Goal: Entertainment & Leisure: Consume media (video, audio)

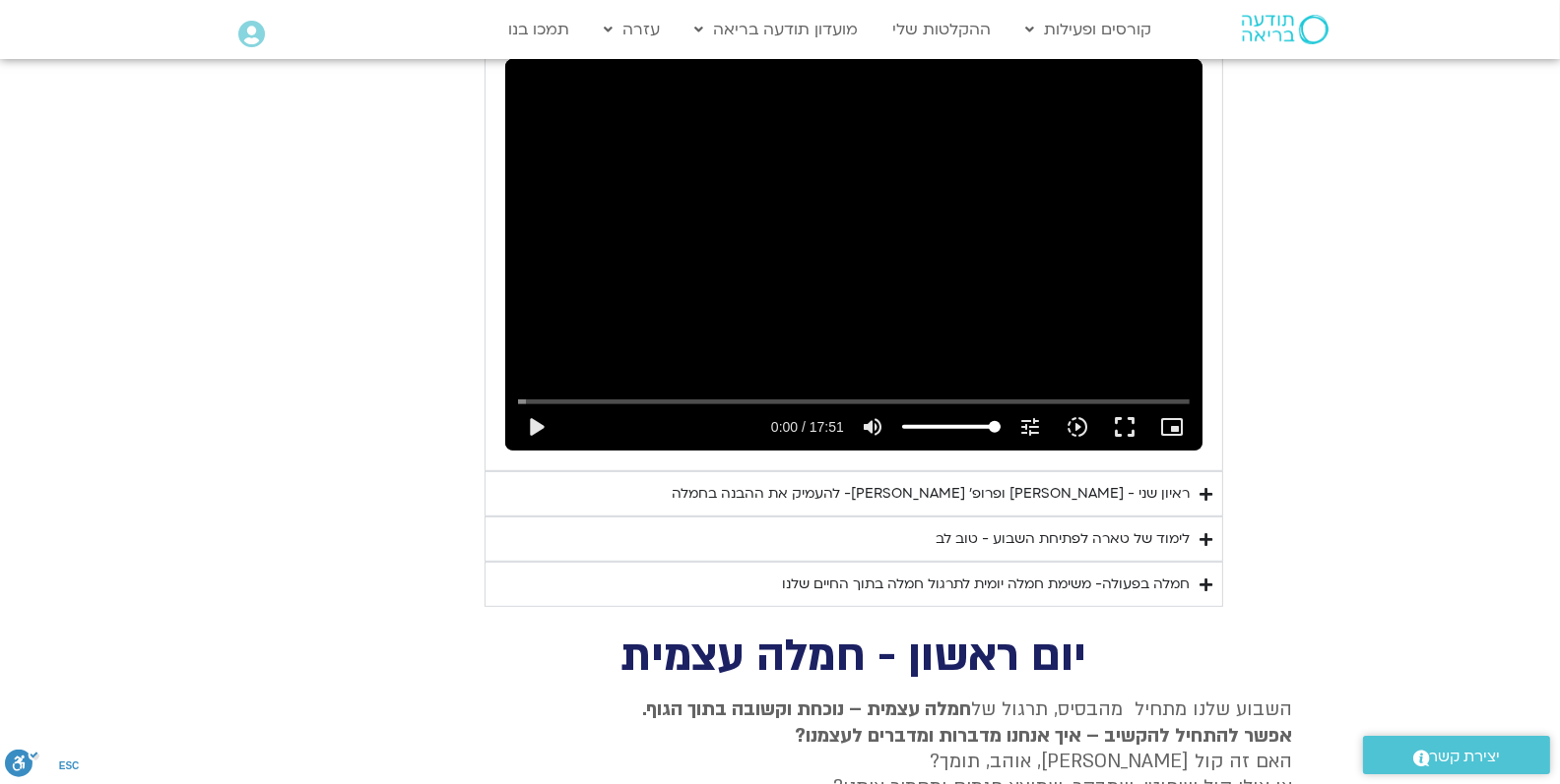
scroll to position [1157, 0]
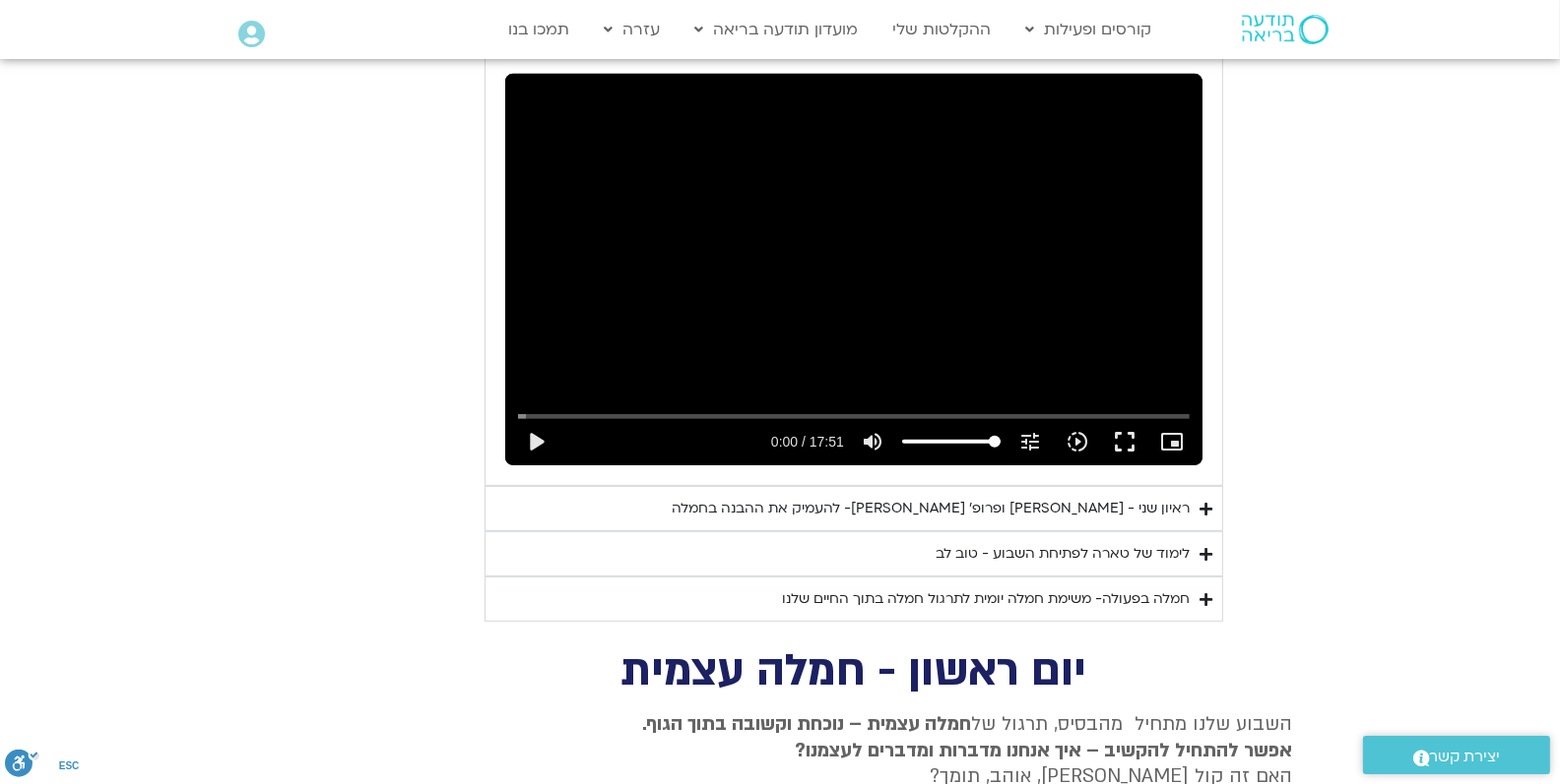
click at [913, 497] on div "ראיון שני - [PERSON_NAME] ופרופ׳ [PERSON_NAME]- להעמיק את ההבנה בחמלה" at bounding box center [931, 509] width 518 height 24
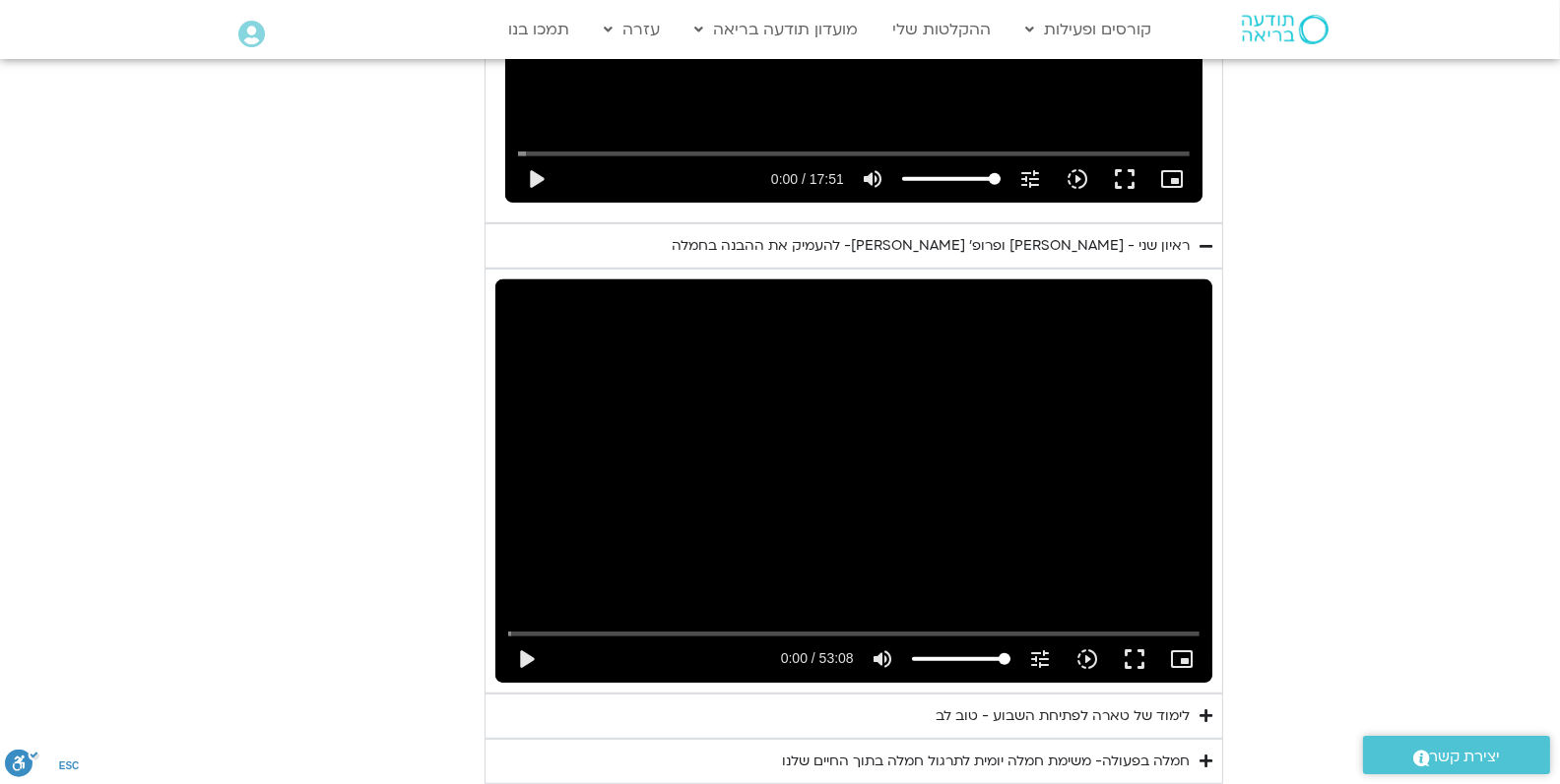
scroll to position [1550, 0]
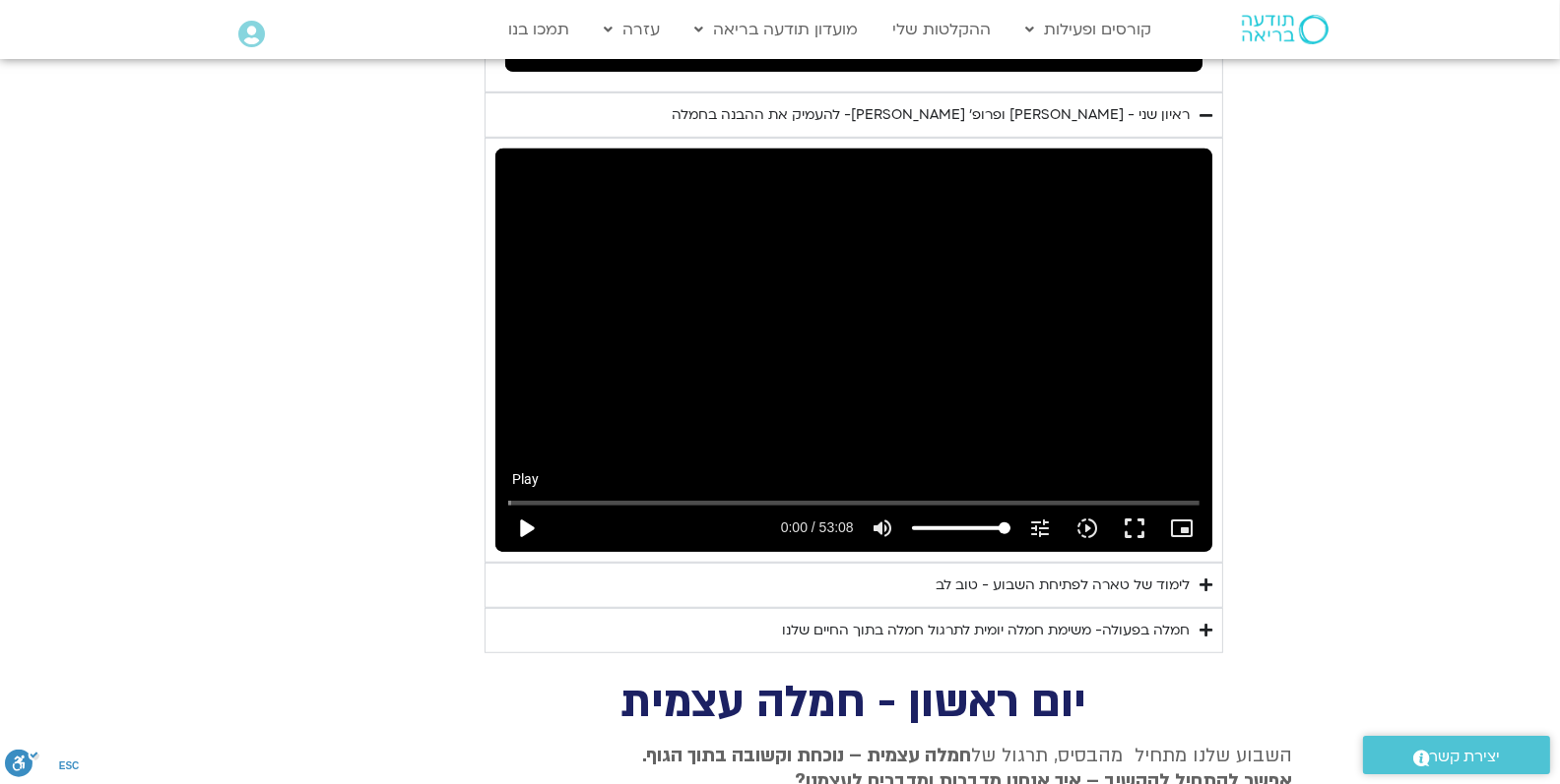
click at [526, 505] on button "play_arrow" at bounding box center [525, 528] width 47 height 47
click at [1127, 505] on button "fullscreen" at bounding box center [1133, 528] width 47 height 47
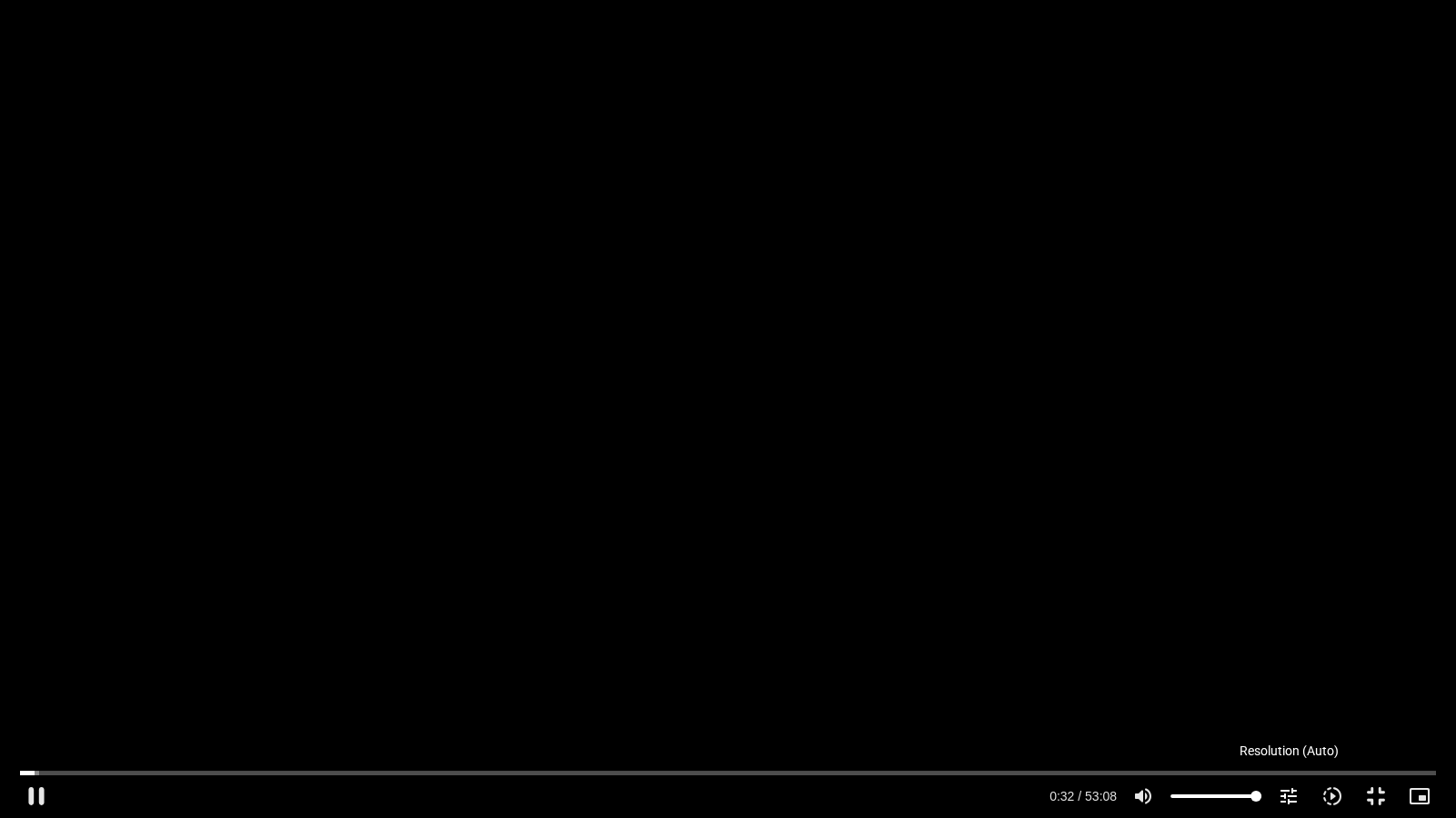
click at [1301, 791] on button "tune Resolution Auto 720p" at bounding box center [1288, 796] width 43 height 43
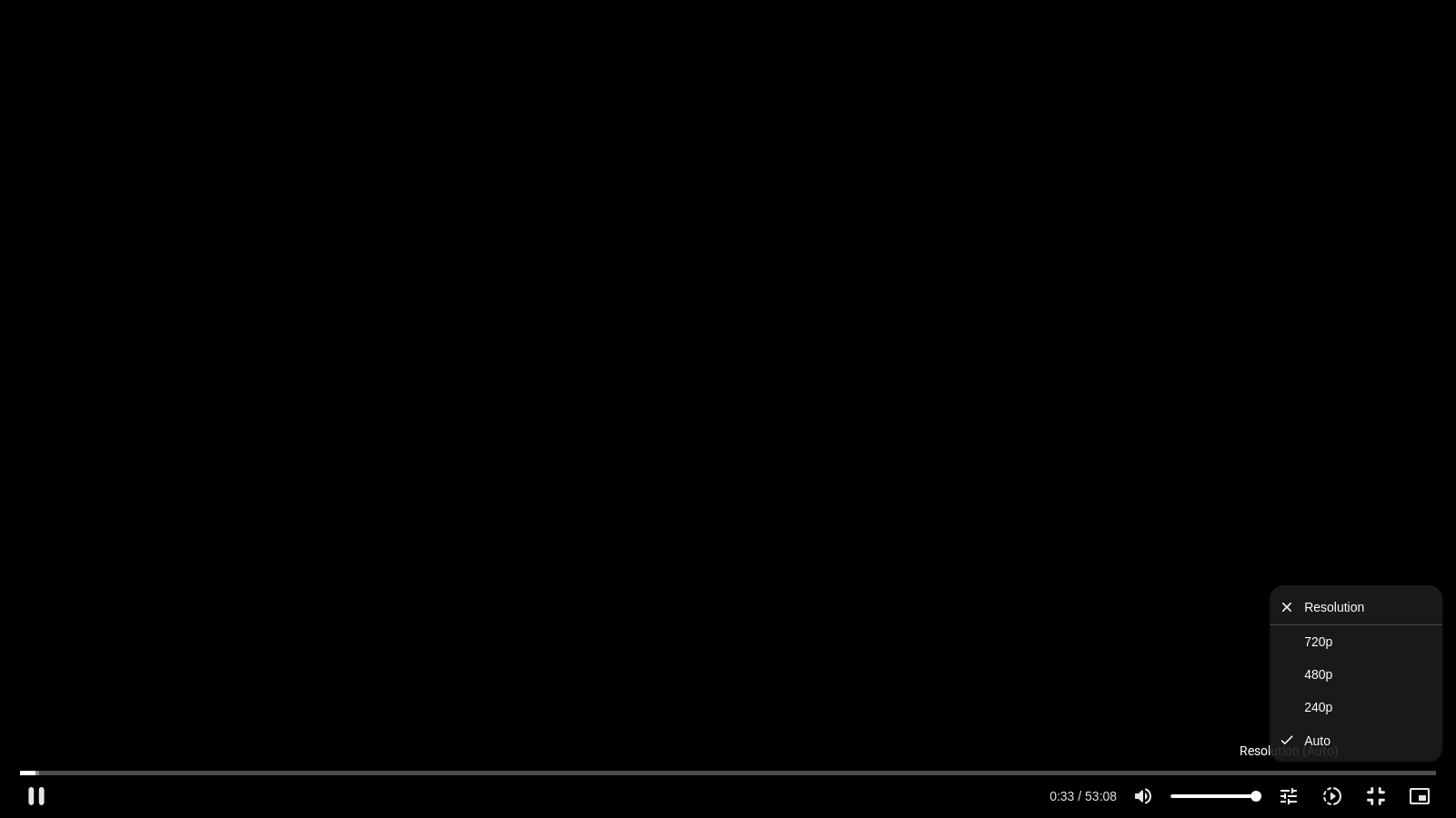
click at [1301, 791] on button "tune Resolution Auto 720p" at bounding box center [1288, 796] width 43 height 43
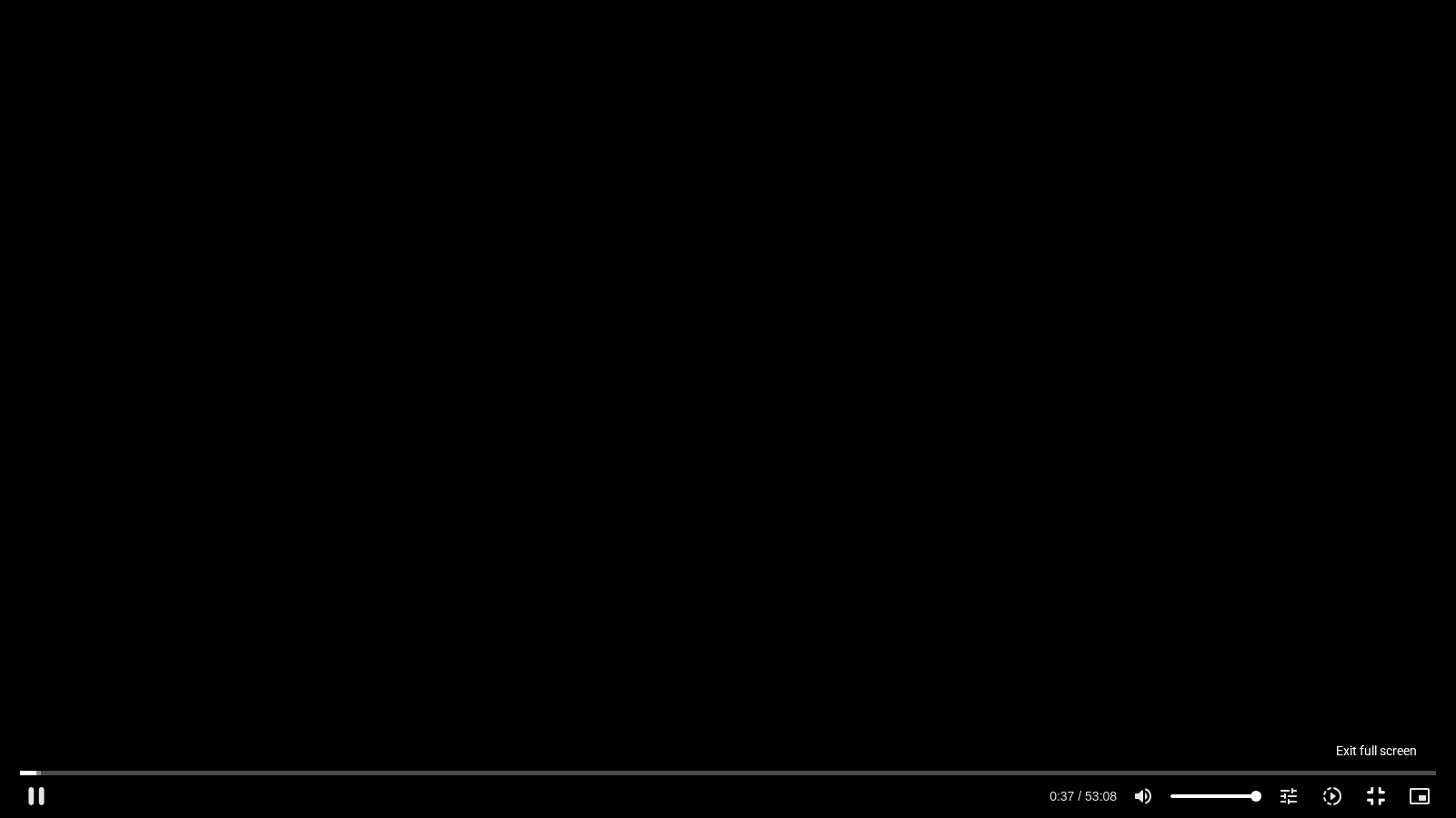
click at [1387, 791] on button "fullscreen_exit" at bounding box center [1375, 796] width 43 height 43
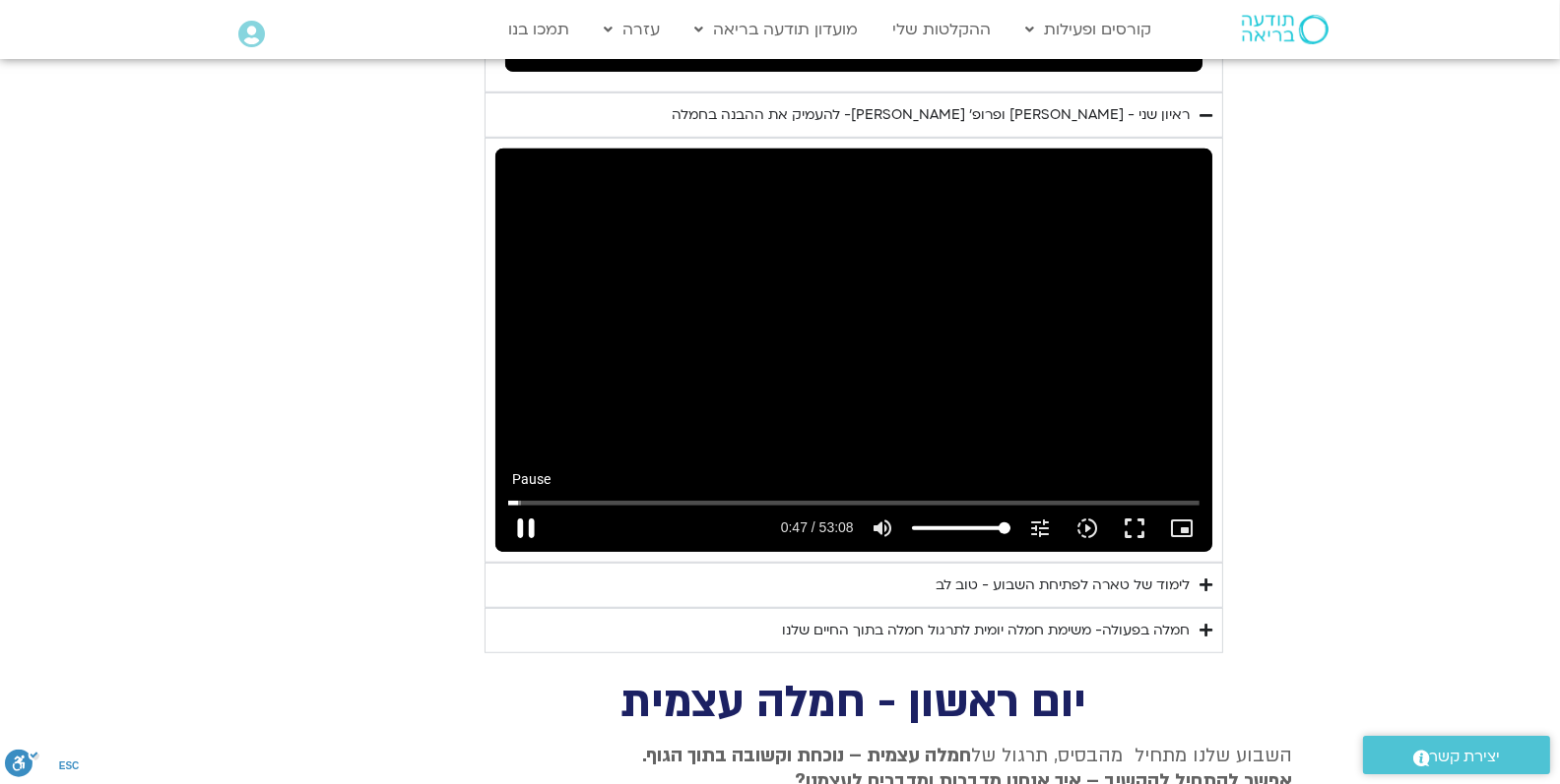
click at [533, 505] on button "pause" at bounding box center [525, 528] width 47 height 47
click at [524, 505] on button "play_arrow" at bounding box center [525, 528] width 47 height 47
click at [1130, 505] on button "fullscreen" at bounding box center [1133, 528] width 47 height 47
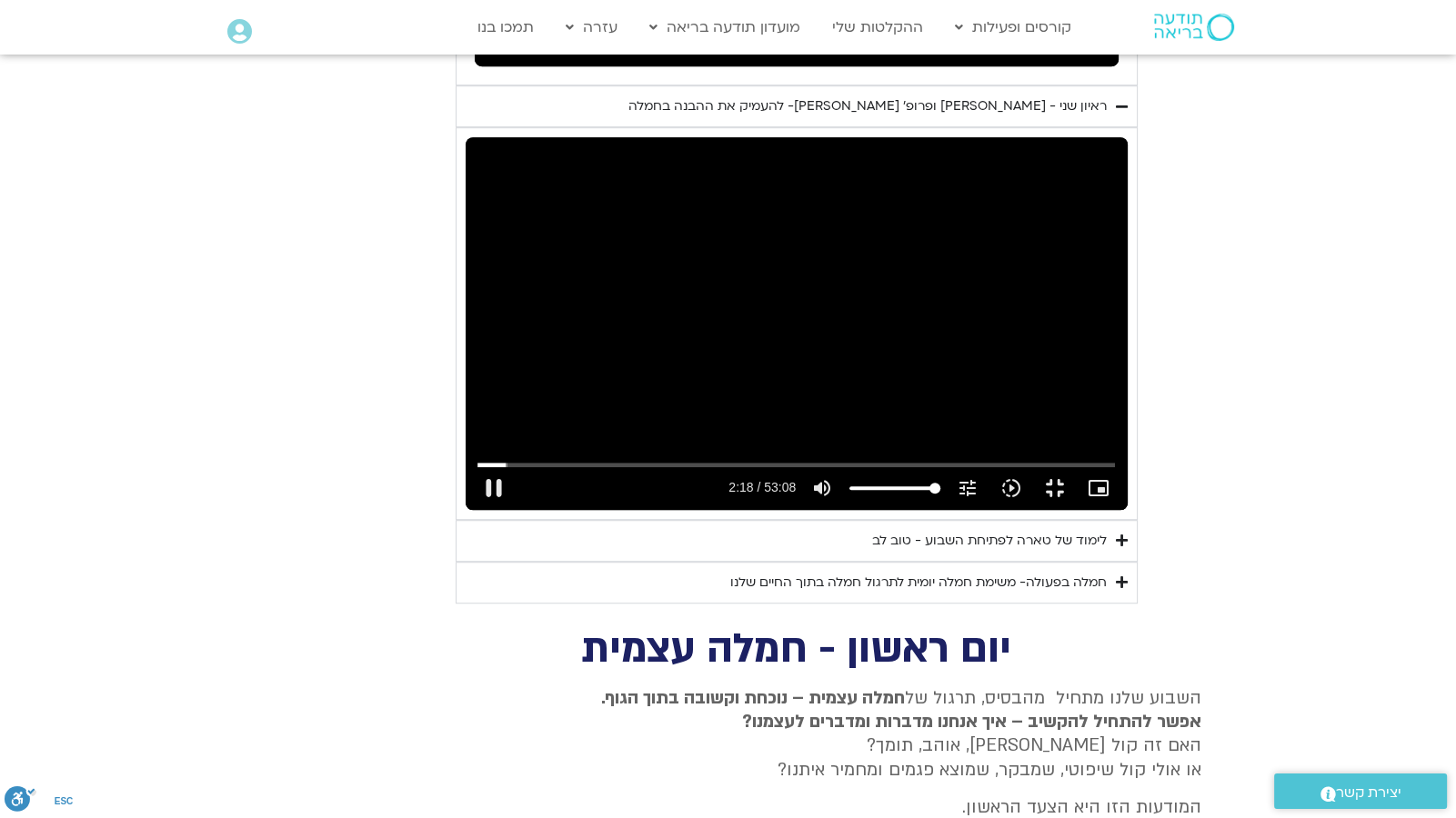
type input "138.677095"
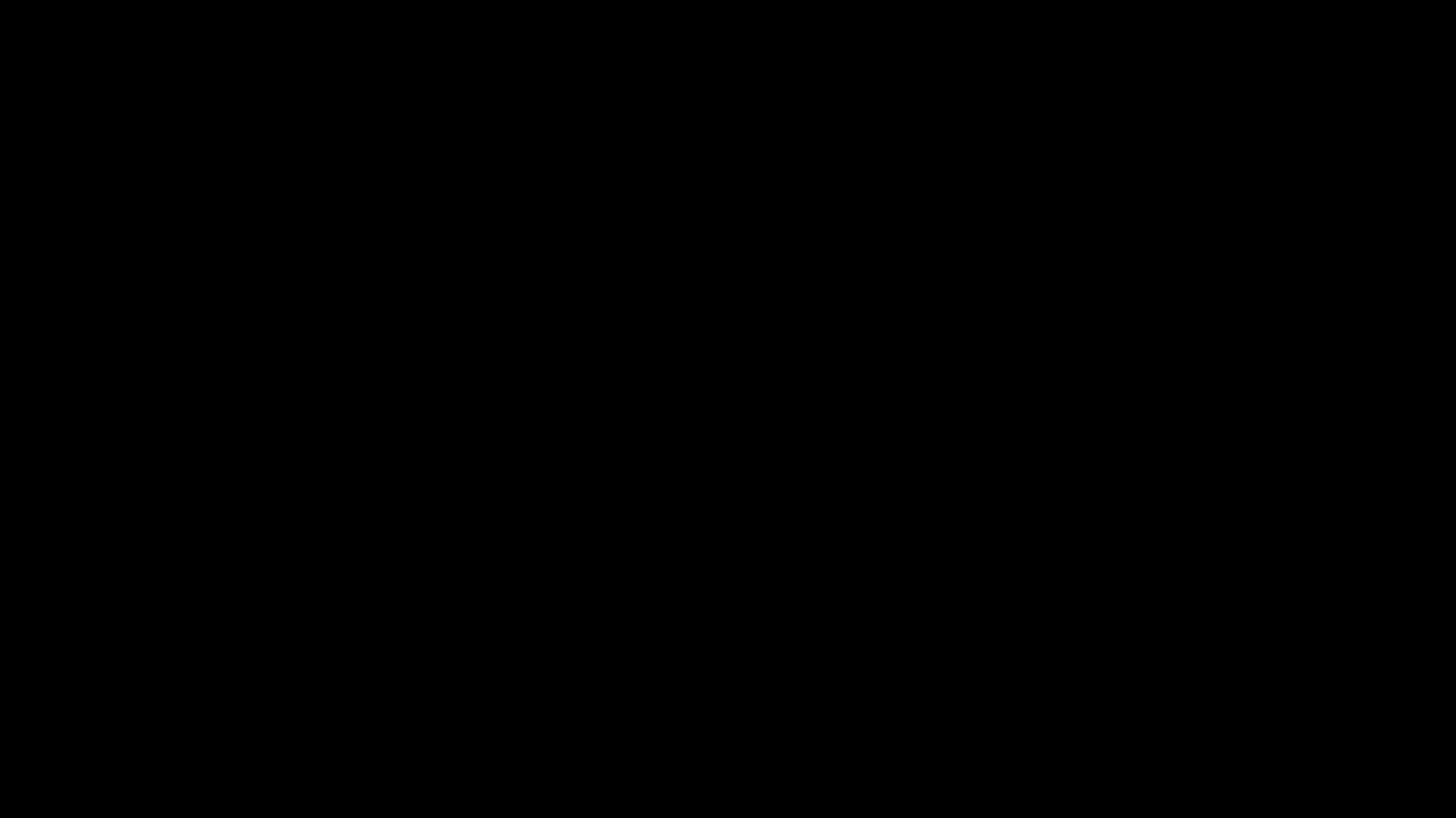
click at [1354, 775] on button "fullscreen_exit" at bounding box center [1375, 796] width 43 height 43
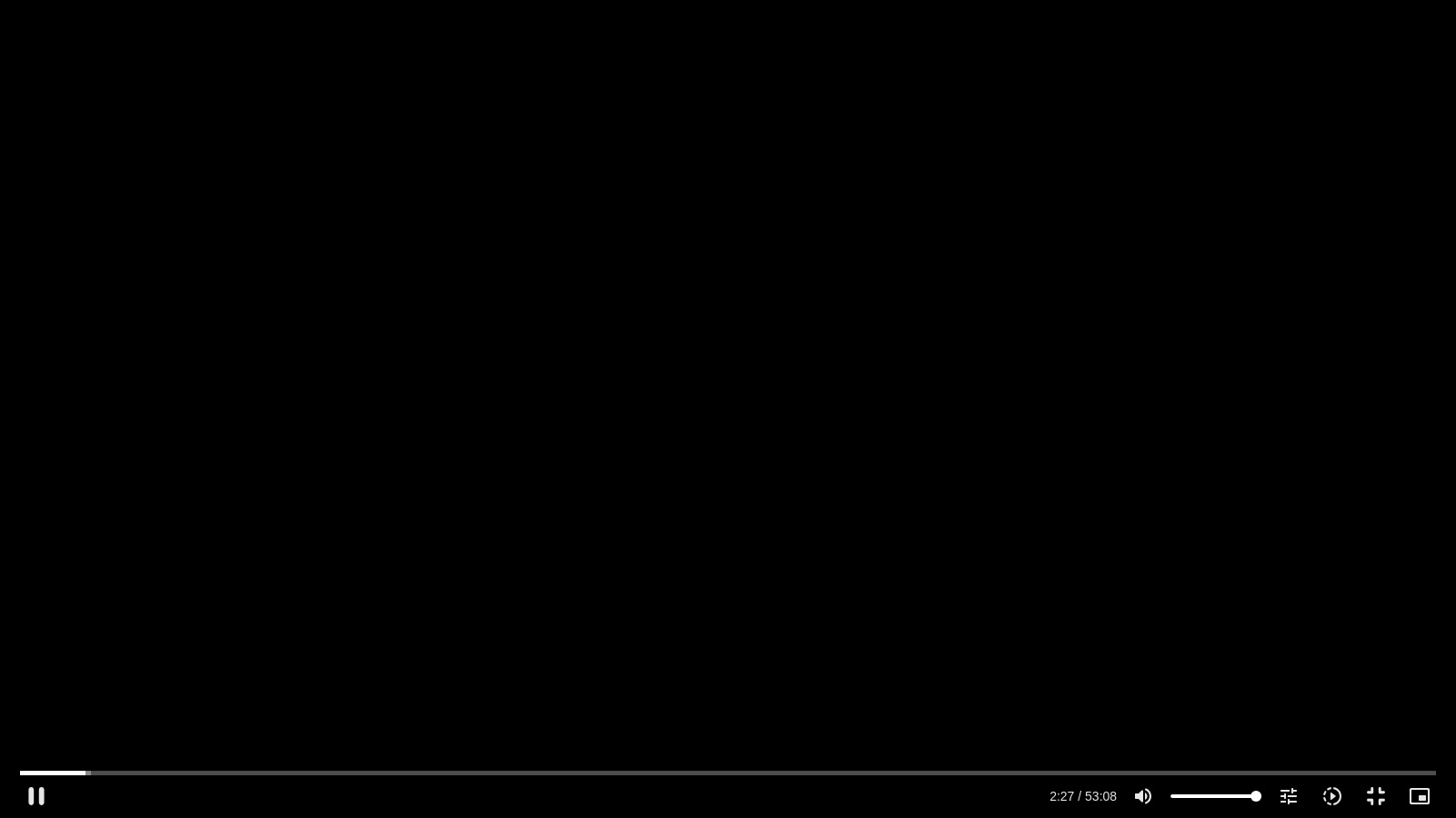
click at [850, 291] on div "Skip Ad 49:13 pause 2:27 / 53:08 volume_up Mute tune Resolution Auto 720p slow_…" at bounding box center [728, 409] width 1456 height 818
click at [518, 555] on div "Skip Ad 49:13 play_arrow 2:28 / 53:08 volume_up Mute tune Resolution Auto 720p …" at bounding box center [728, 409] width 1456 height 818
click at [671, 354] on div "Skip Ad 49:13 pause 2:34 / 53:08 volume_up Mute tune Resolution Auto 720p slow_…" at bounding box center [728, 409] width 1456 height 818
click at [1420, 795] on icon "picture_in_picture_alt" at bounding box center [1419, 797] width 22 height 22
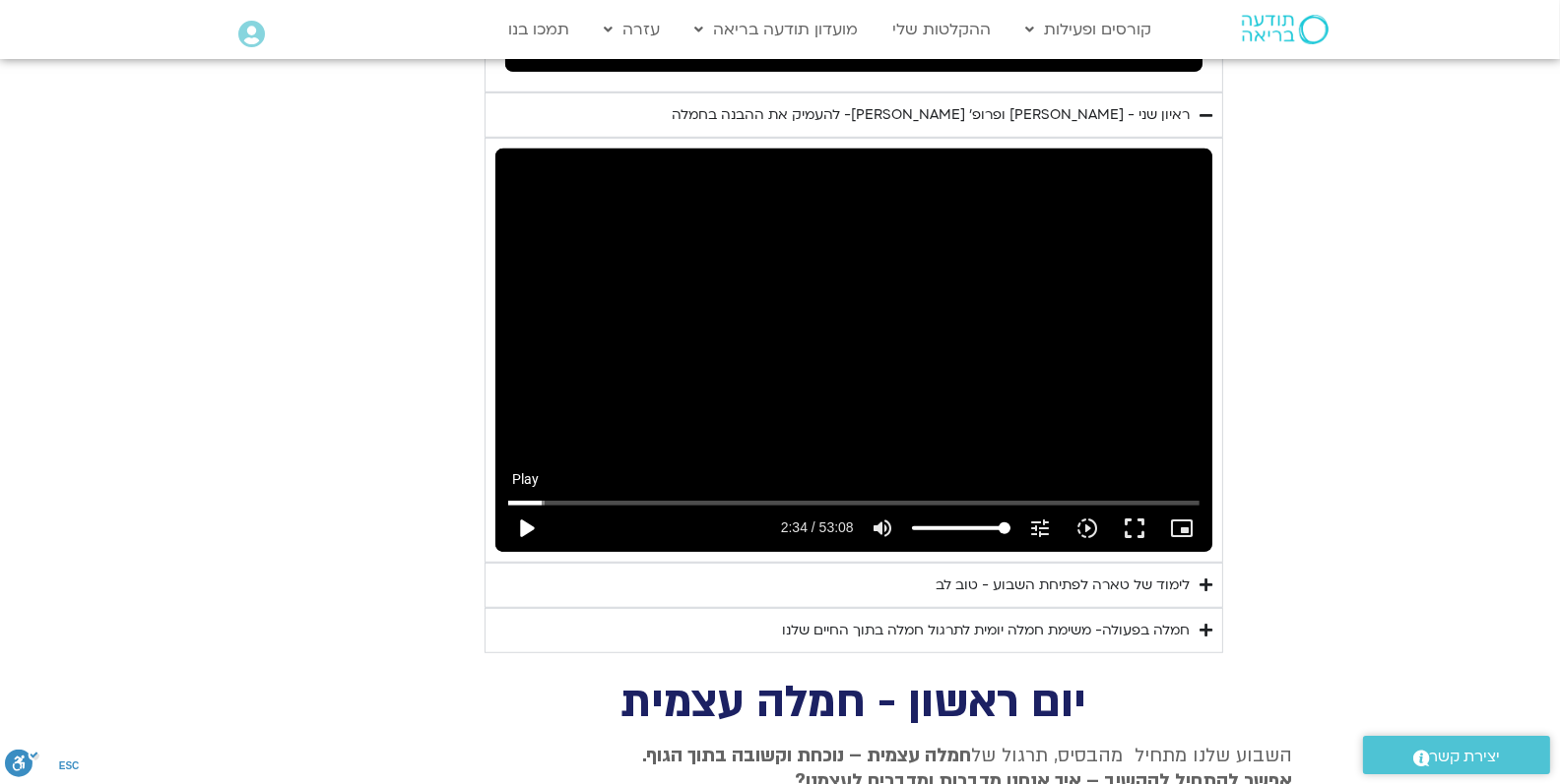
click at [525, 505] on button "play_arrow" at bounding box center [525, 528] width 47 height 47
click at [1130, 505] on button "fullscreen" at bounding box center [1133, 528] width 47 height 47
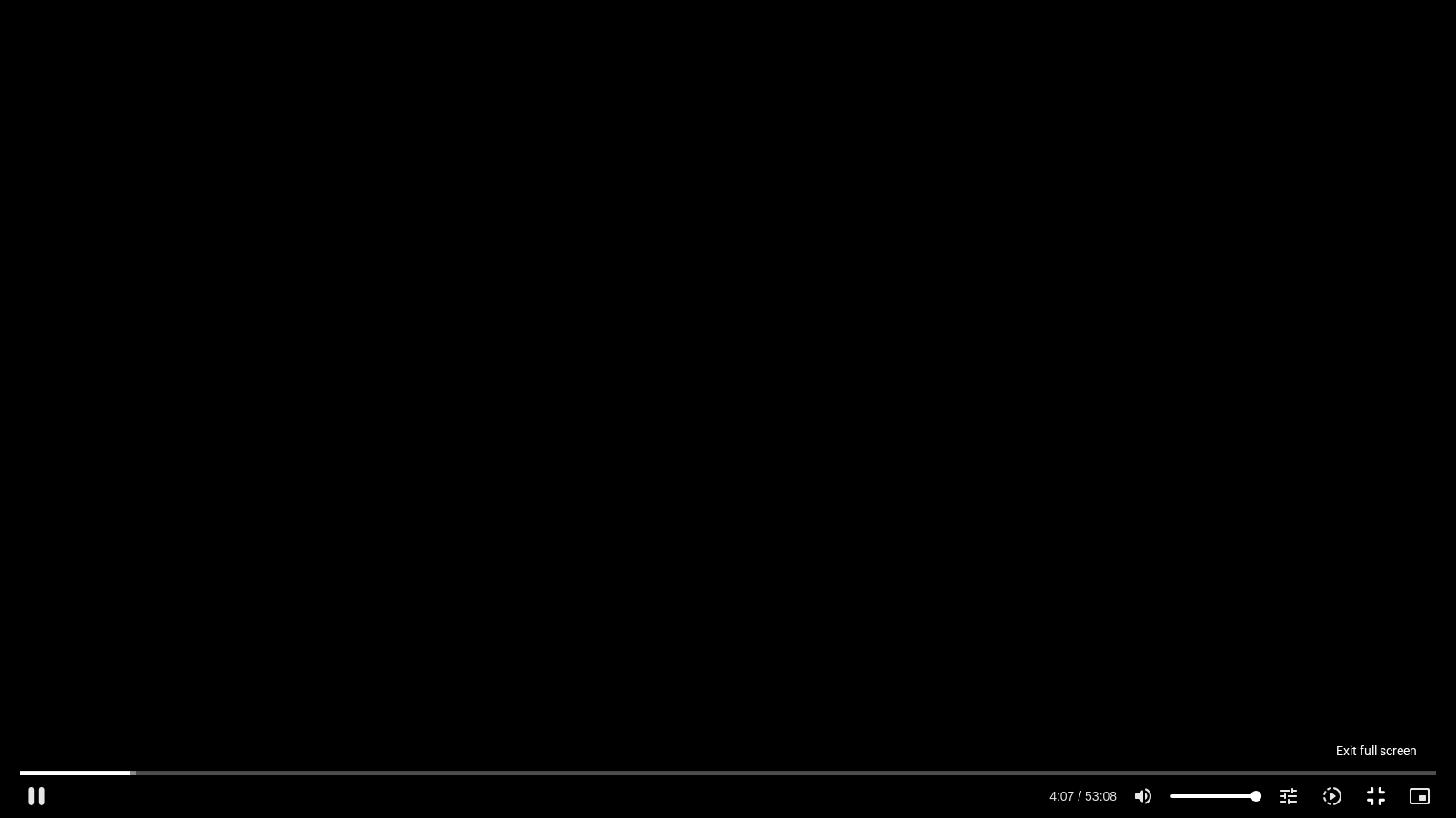
click at [1375, 789] on button "fullscreen_exit" at bounding box center [1375, 796] width 43 height 43
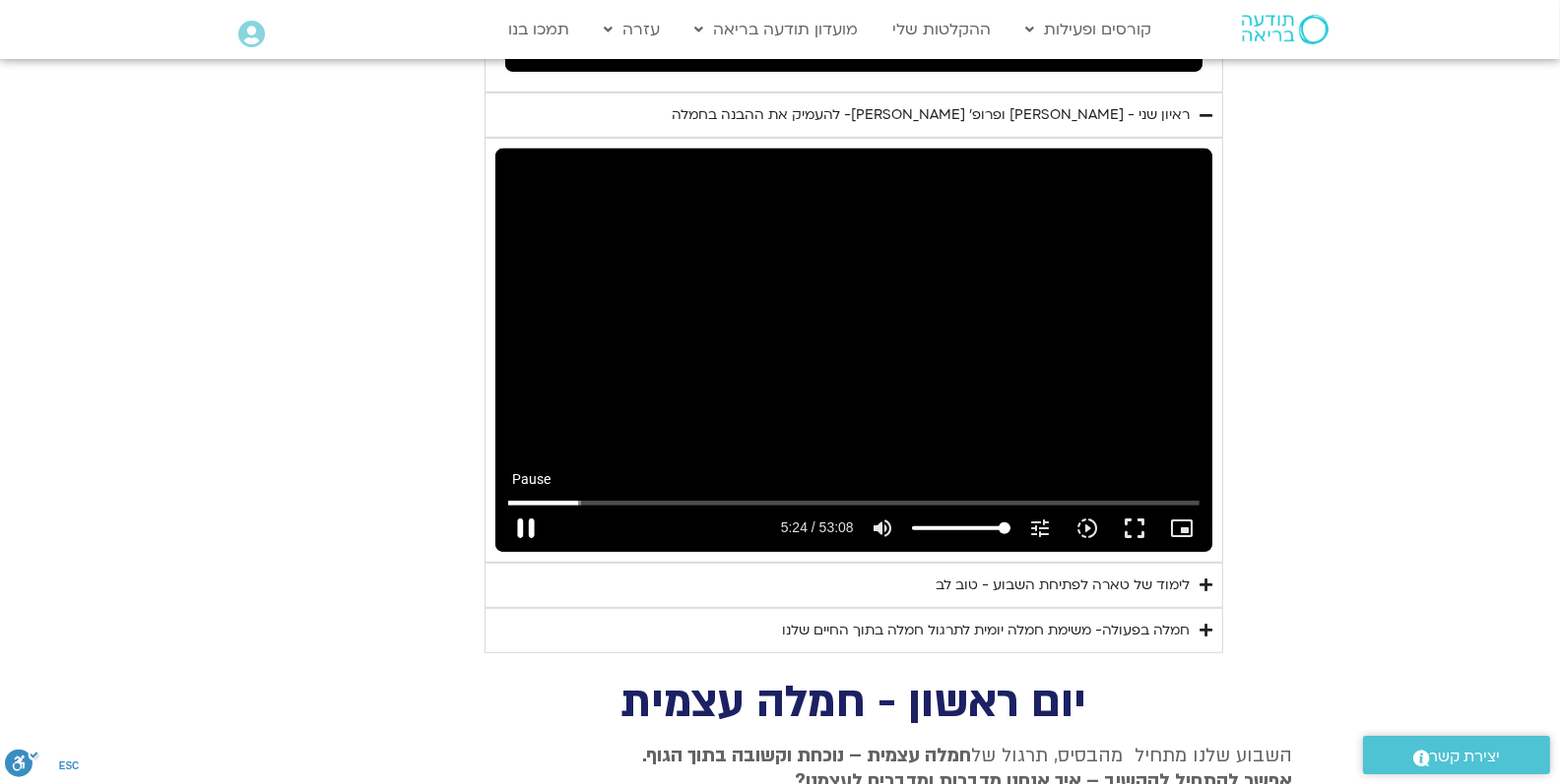
click at [519, 505] on button "pause" at bounding box center [525, 528] width 47 height 47
click at [533, 505] on button "play_arrow" at bounding box center [525, 528] width 47 height 47
click at [1084, 517] on icon "slow_motion_video" at bounding box center [1088, 529] width 24 height 24
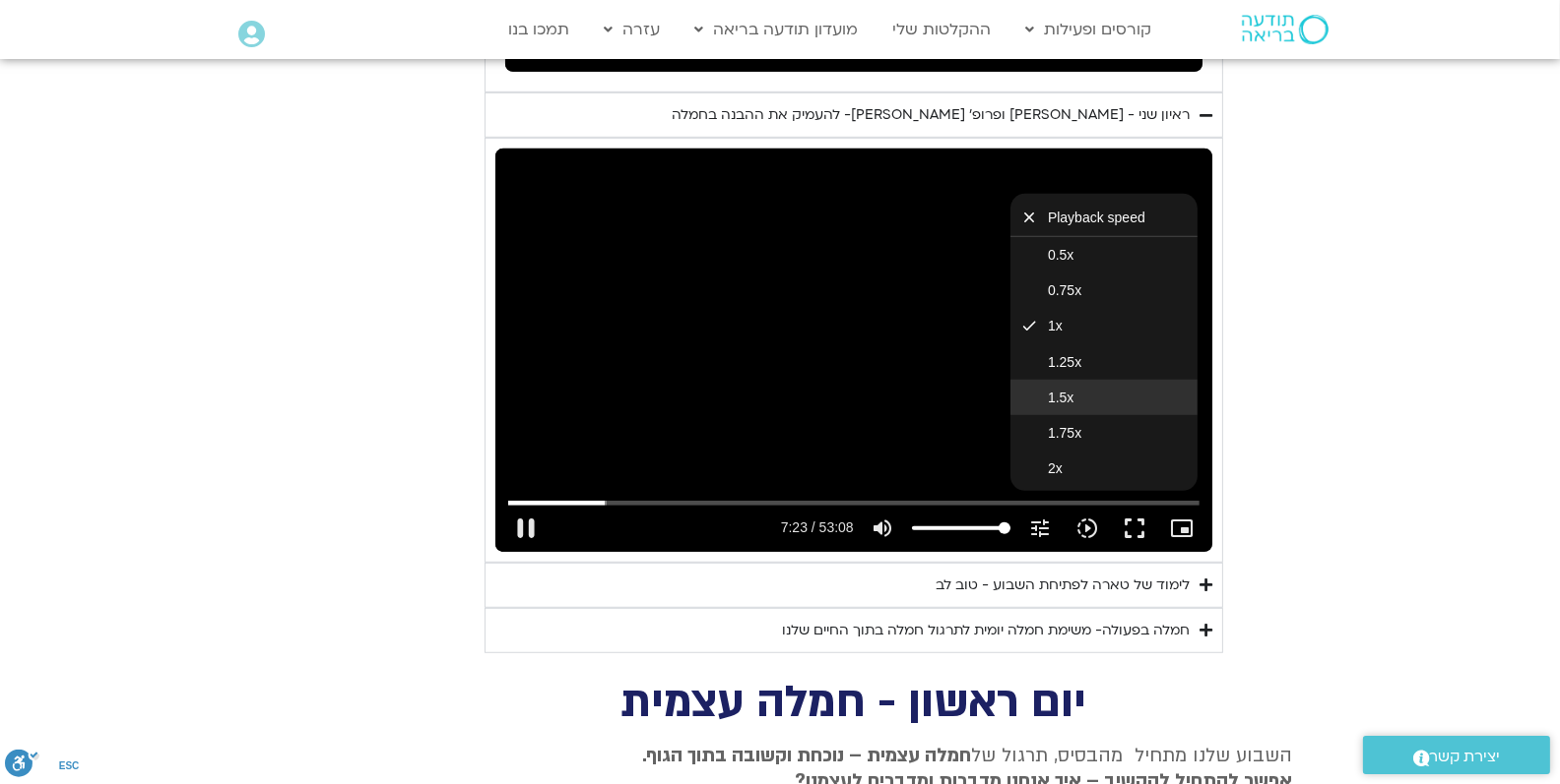
click at [1068, 390] on span "1.5x" at bounding box center [1061, 397] width 26 height 16
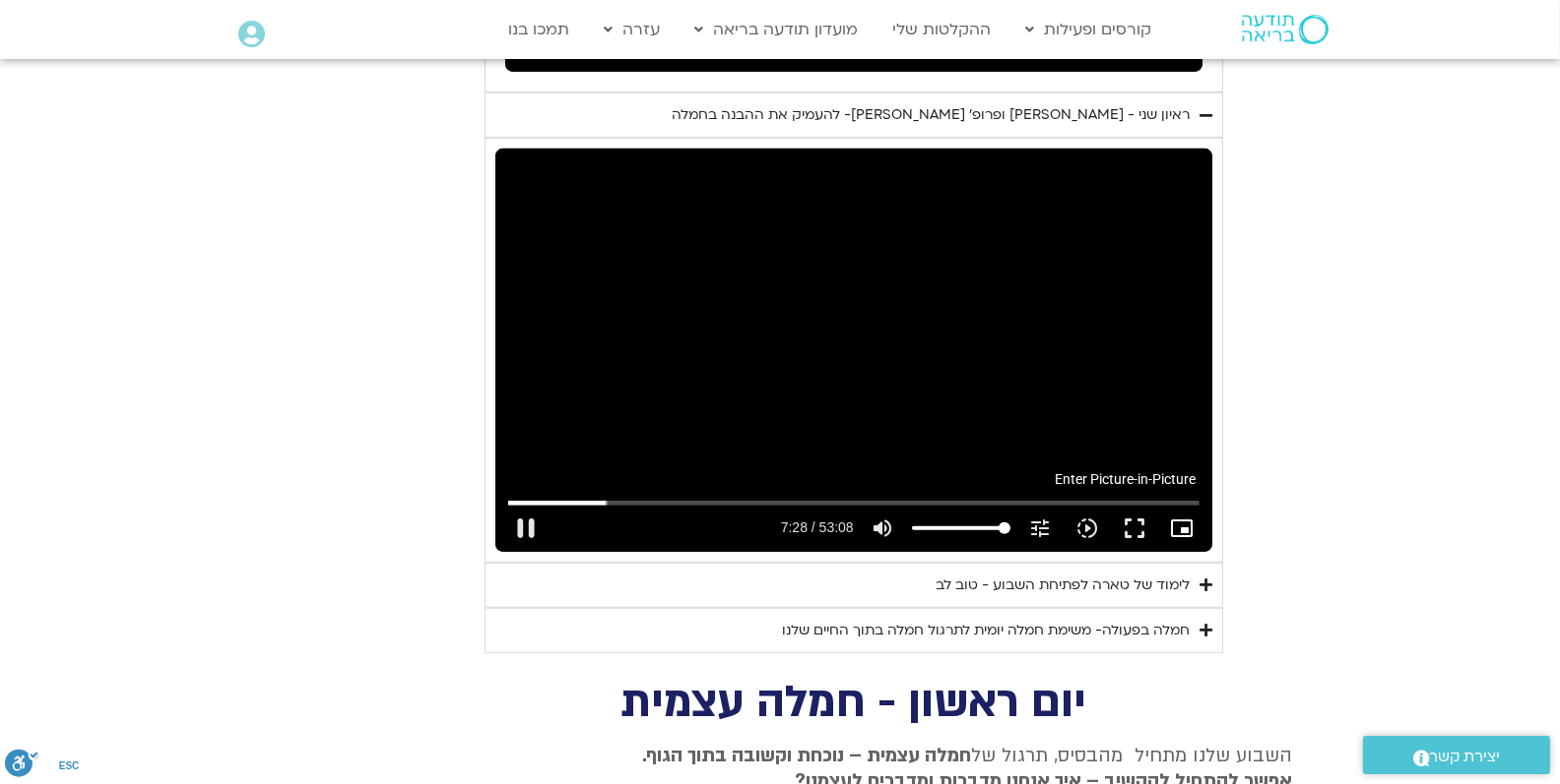
click at [1192, 517] on icon "picture_in_picture_alt" at bounding box center [1182, 529] width 24 height 24
click at [1186, 517] on icon "branding_watermark" at bounding box center [1182, 529] width 24 height 24
click at [1136, 505] on button "fullscreen" at bounding box center [1133, 528] width 47 height 47
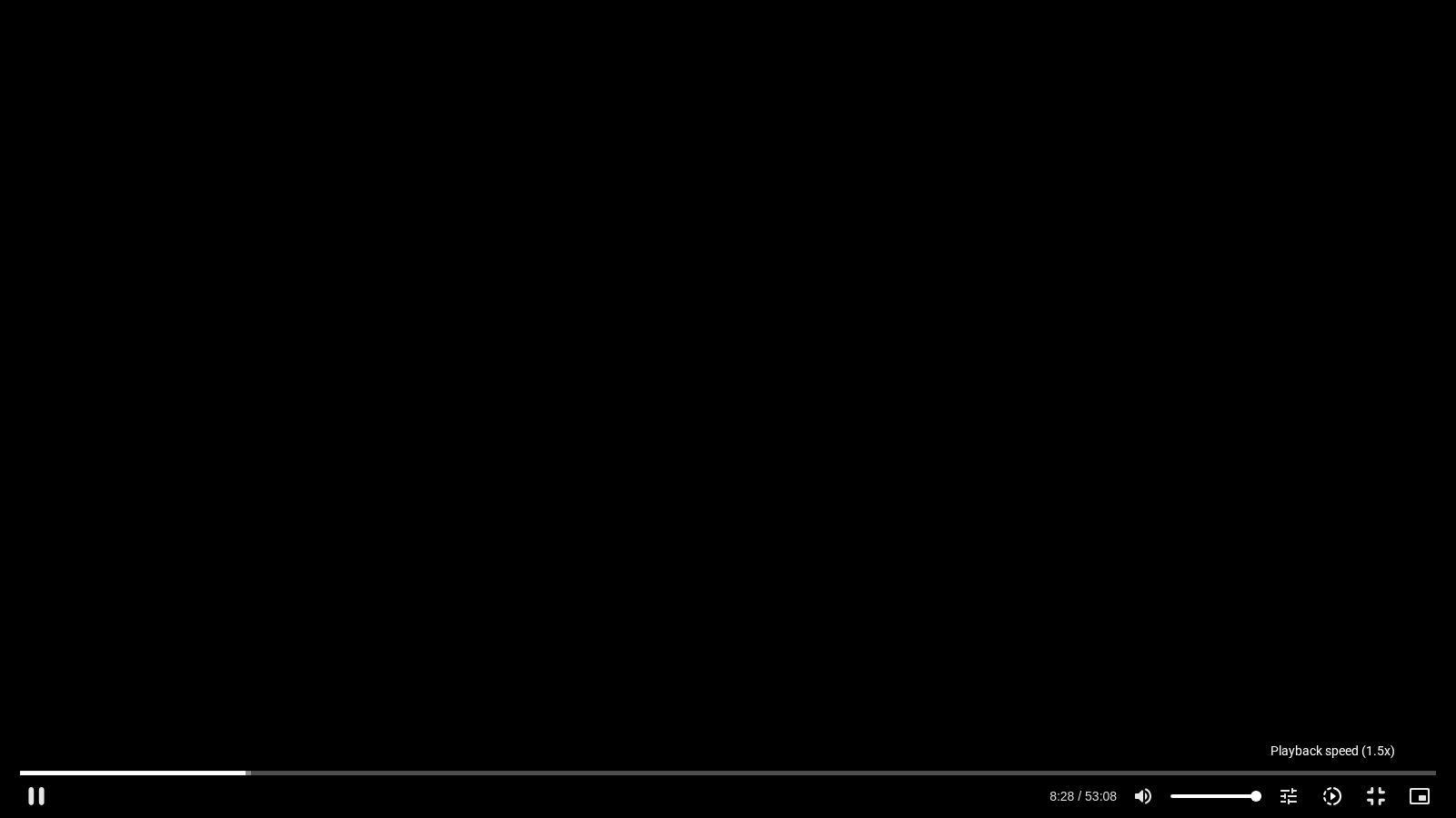
click at [1327, 792] on icon "slow_motion_video" at bounding box center [1332, 797] width 22 height 22
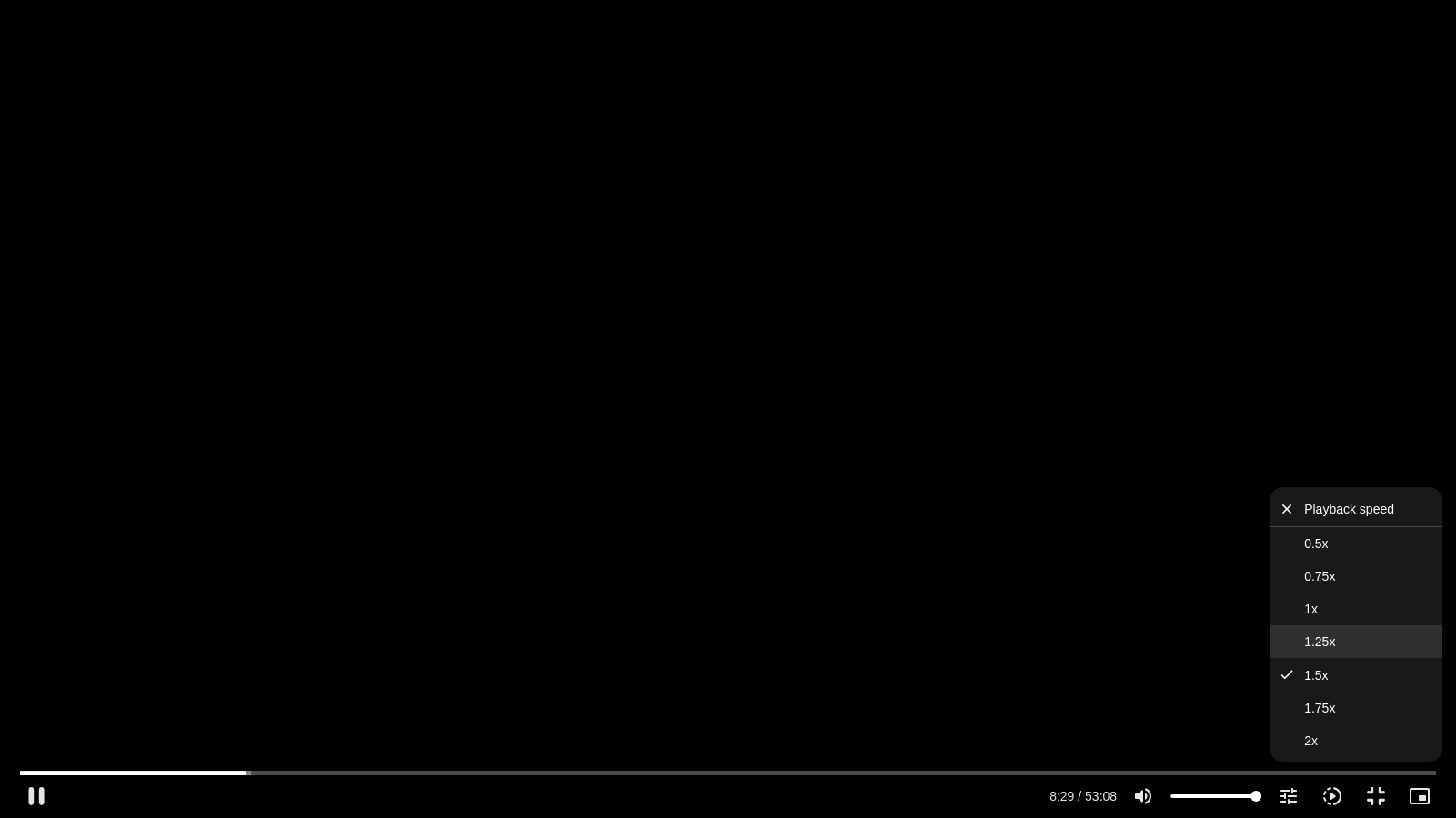
click at [1320, 650] on button "1.25x" at bounding box center [1356, 642] width 173 height 33
click at [797, 468] on div "Skip Ad 50:22 pause 8:31 / 53:08 volume_up Mute tune Resolution Auto 720p slow_…" at bounding box center [728, 409] width 1456 height 818
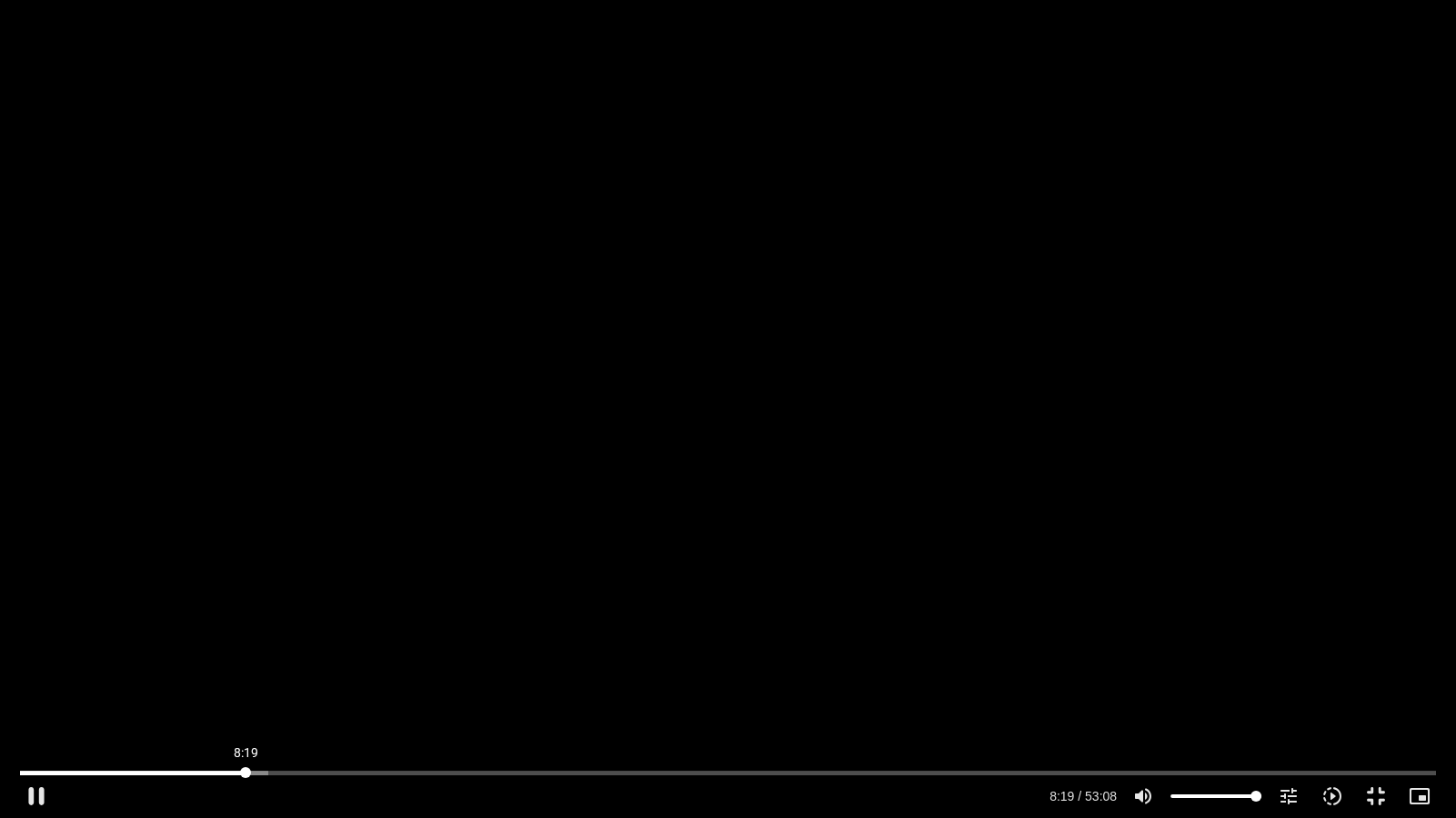
click at [246, 772] on input "Seek" at bounding box center [728, 773] width 1416 height 11
click at [229, 768] on input "Seek" at bounding box center [728, 773] width 1416 height 11
click at [1041, 0] on div "Skip Ad 7:59 pause 11:28 / 53:08 volume_up Mute tune Resolution Auto 720p slow_…" at bounding box center [728, 409] width 1456 height 818
click at [1041, 0] on div "Skip Ad 7:59 play_arrow 11:29 / 53:08 volume_up Mute tune Resolution Auto 720p …" at bounding box center [728, 409] width 1456 height 818
click at [595, 229] on div "Skip Ad 7:59 pause 16:17 / 53:08 volume_up Mute tune Resolution Auto 720p slow_…" at bounding box center [728, 409] width 1456 height 818
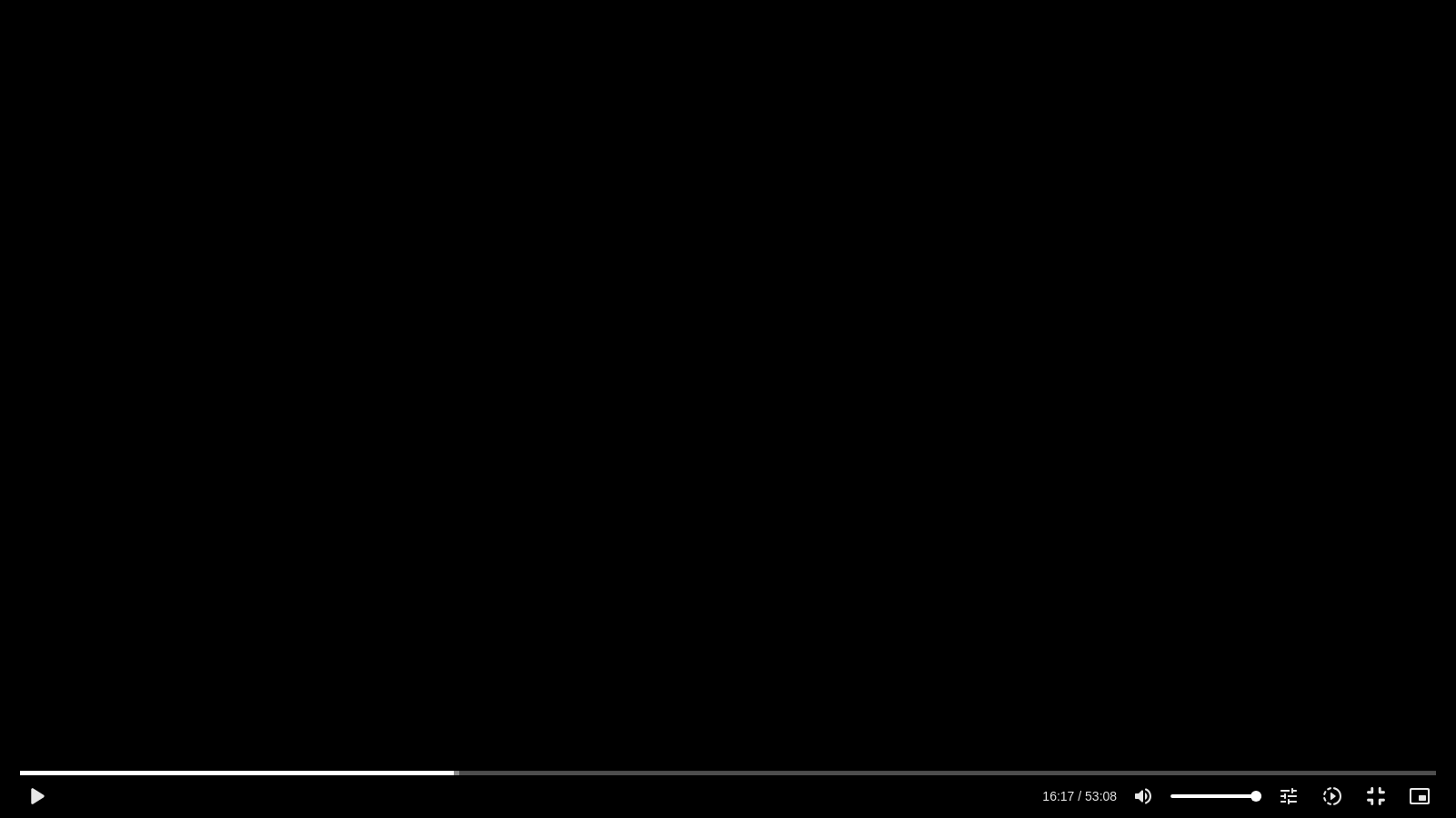
click at [1065, 476] on div "Skip Ad 7:59 play_arrow 16:17 / 53:08 volume_up Mute tune Resolution Auto 720p …" at bounding box center [728, 409] width 1456 height 818
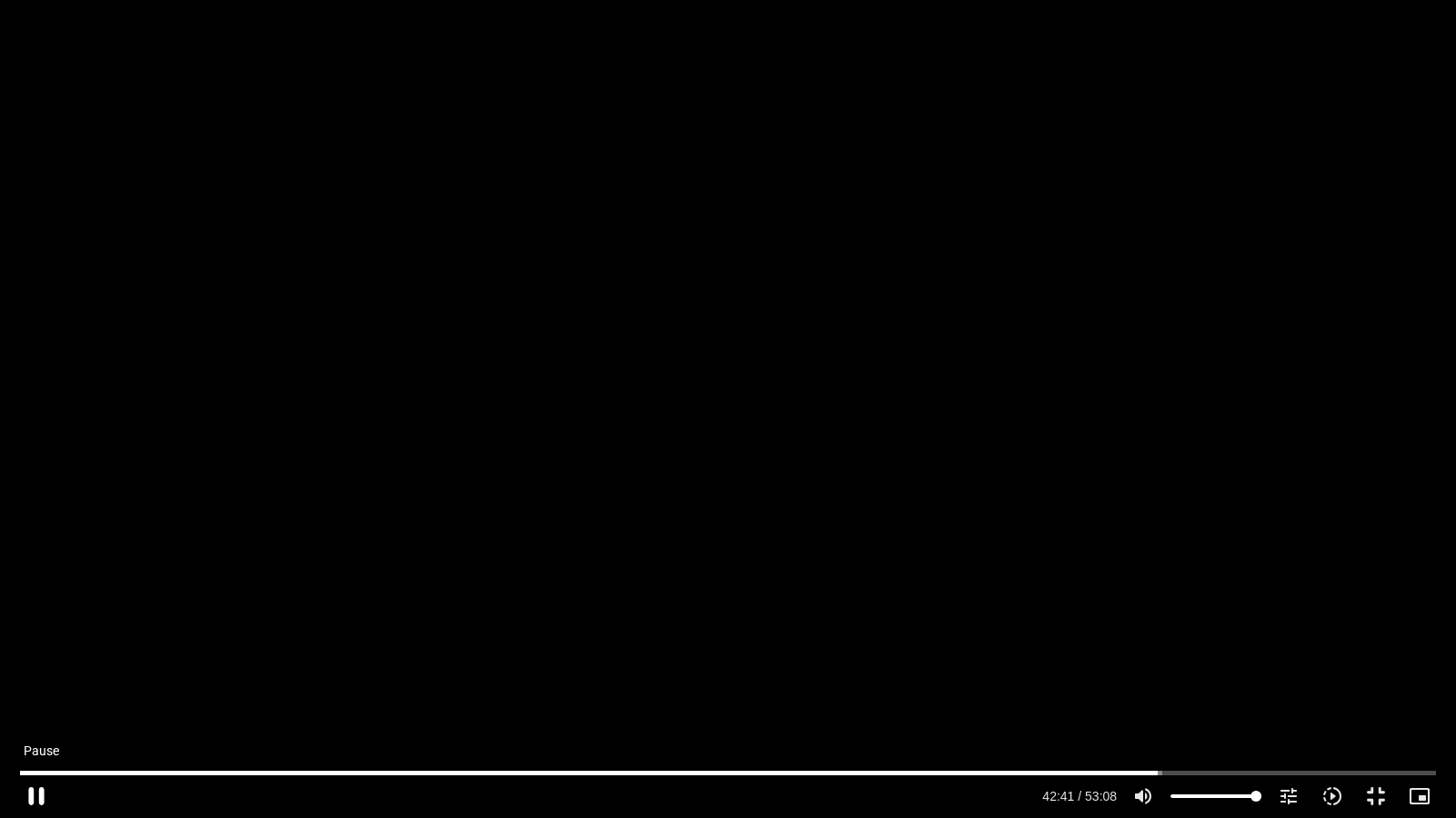
click at [23, 792] on button "pause" at bounding box center [36, 796] width 43 height 43
type input "2561.586464"
click at [1366, 789] on button "fullscreen_exit" at bounding box center [1375, 796] width 43 height 43
